Goal: Task Accomplishment & Management: Manage account settings

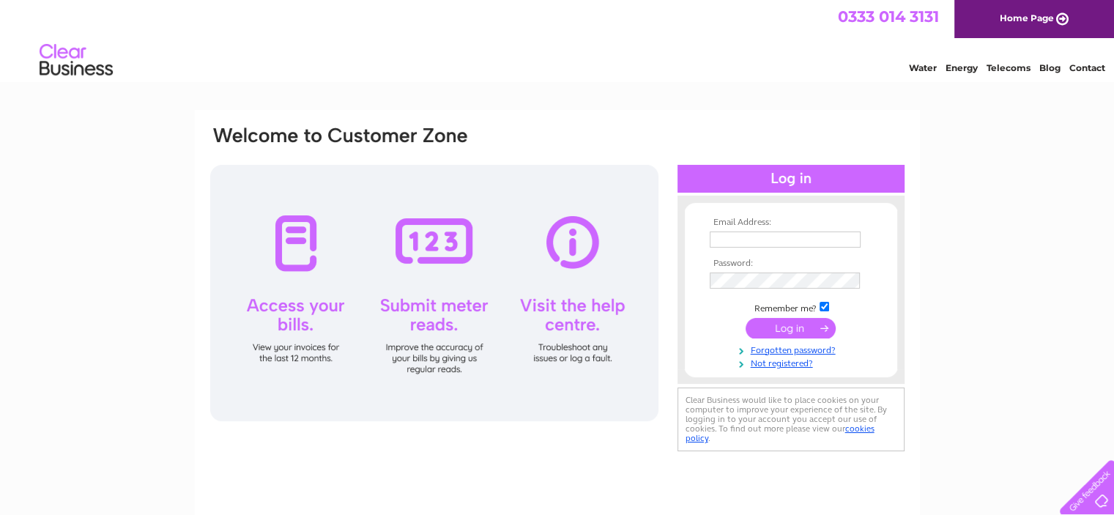
type input "floral_gallery@btconnect.com"
click at [790, 328] on input "submit" at bounding box center [790, 328] width 90 height 21
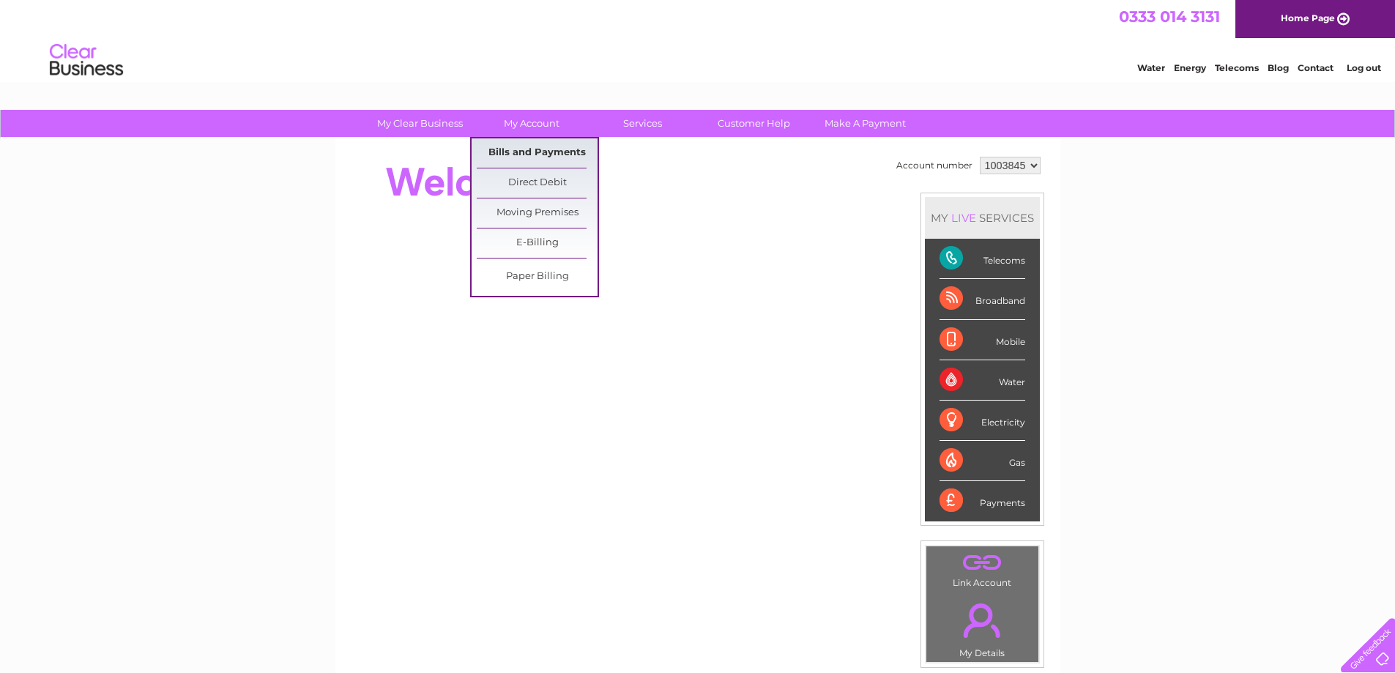
click at [517, 157] on link "Bills and Payments" at bounding box center [537, 152] width 121 height 29
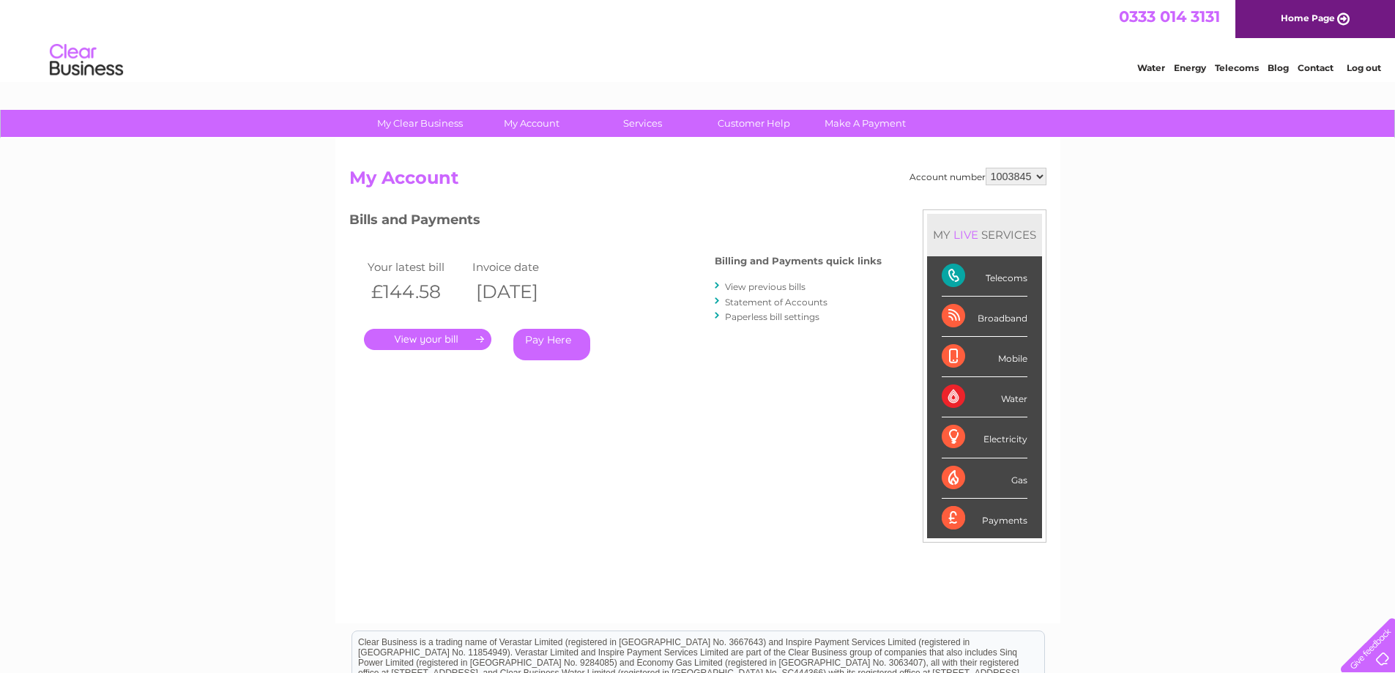
click at [310, 377] on div "My Clear Business Login Details My Details My Preferences Link Account My Accou…" at bounding box center [697, 492] width 1395 height 764
click at [423, 343] on link "." at bounding box center [427, 339] width 127 height 21
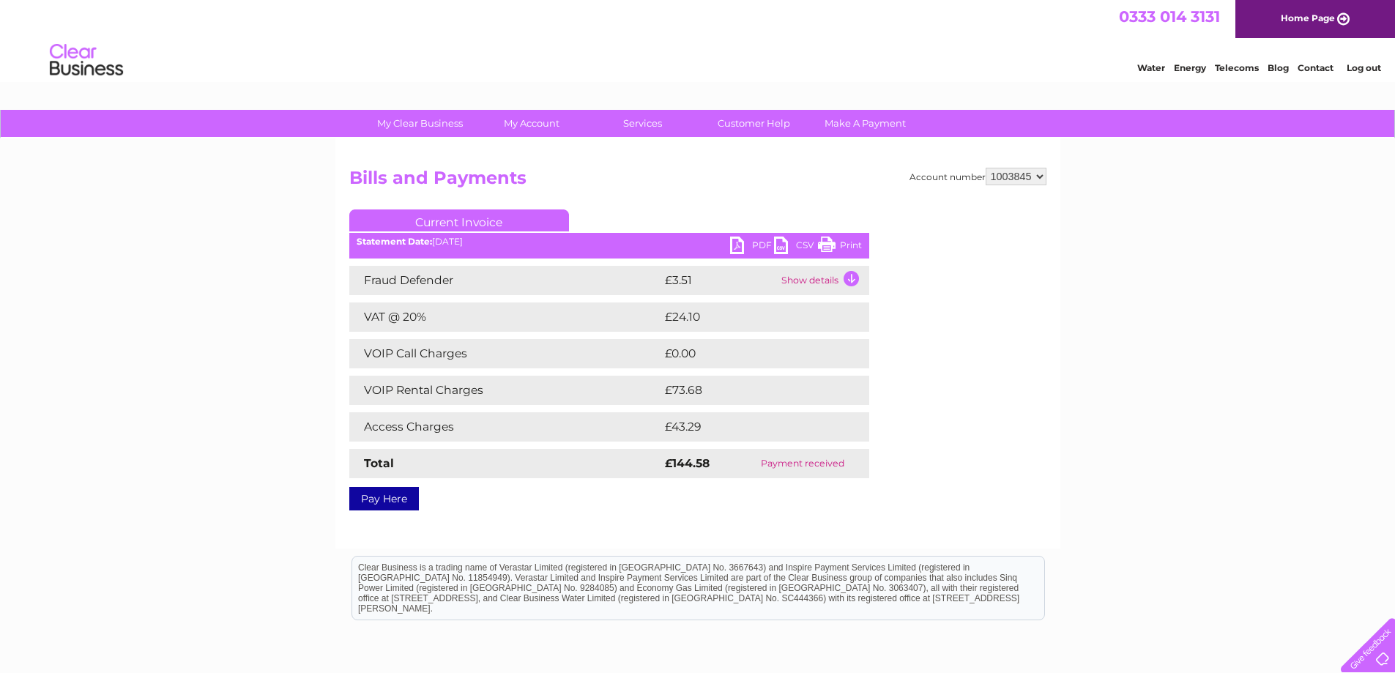
click at [757, 241] on link "PDF" at bounding box center [752, 247] width 44 height 21
